Goal: Information Seeking & Learning: Learn about a topic

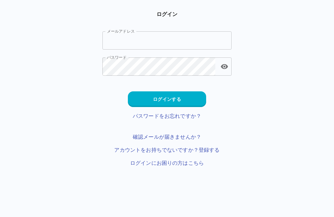
click at [194, 45] on input "メールアドレス" at bounding box center [166, 40] width 129 height 18
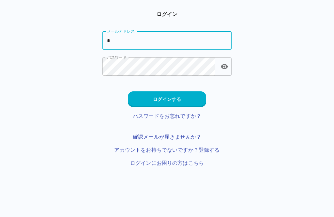
type input "*"
type input "**********"
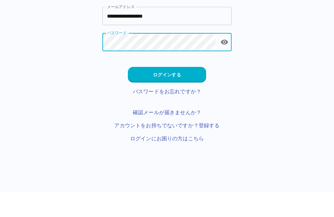
click at [189, 91] on button "ログインする" at bounding box center [167, 99] width 78 height 16
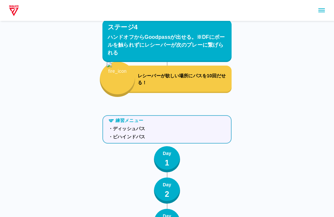
scroll to position [1777, 0]
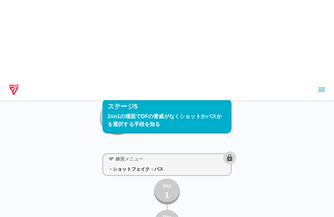
scroll to position [1782, 0]
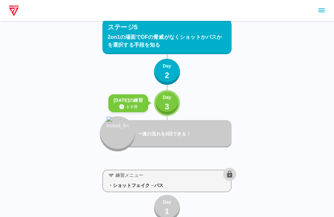
click at [172, 104] on button "Day 3" at bounding box center [167, 103] width 26 height 26
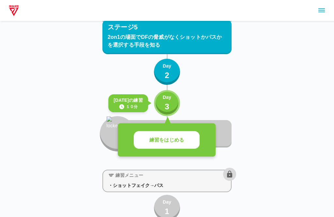
click at [187, 134] on button "練習をはじめる" at bounding box center [167, 140] width 66 height 18
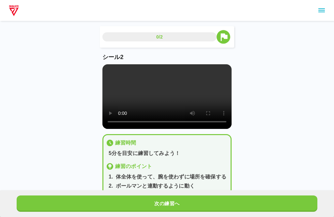
click at [283, 211] on button "次の練習へ" at bounding box center [167, 203] width 301 height 16
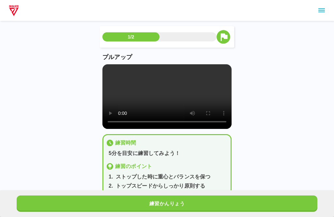
click at [129, 210] on button "練習かんりょう" at bounding box center [167, 203] width 301 height 16
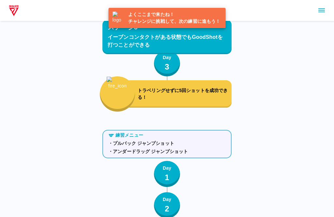
scroll to position [1810, 0]
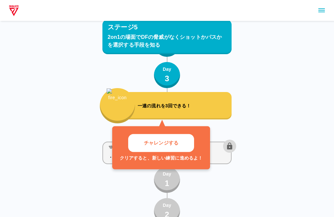
click at [185, 133] on div "チャレンジする クリアすると、新しい練習に進めるよ！" at bounding box center [161, 147] width 98 height 43
click at [186, 145] on button "チャレンジする" at bounding box center [161, 143] width 66 height 18
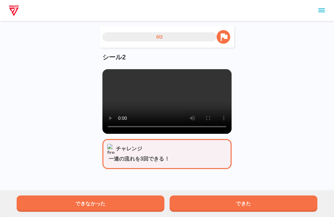
click at [168, 110] on video at bounding box center [166, 101] width 129 height 65
click at [220, 121] on video at bounding box center [166, 101] width 129 height 65
click at [256, 205] on button "できた" at bounding box center [244, 203] width 148 height 16
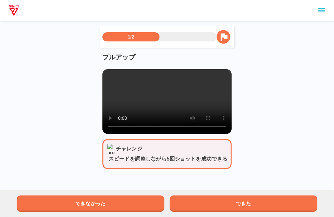
click at [234, 204] on button "できた" at bounding box center [244, 203] width 148 height 16
